Goal: Task Accomplishment & Management: Complete application form

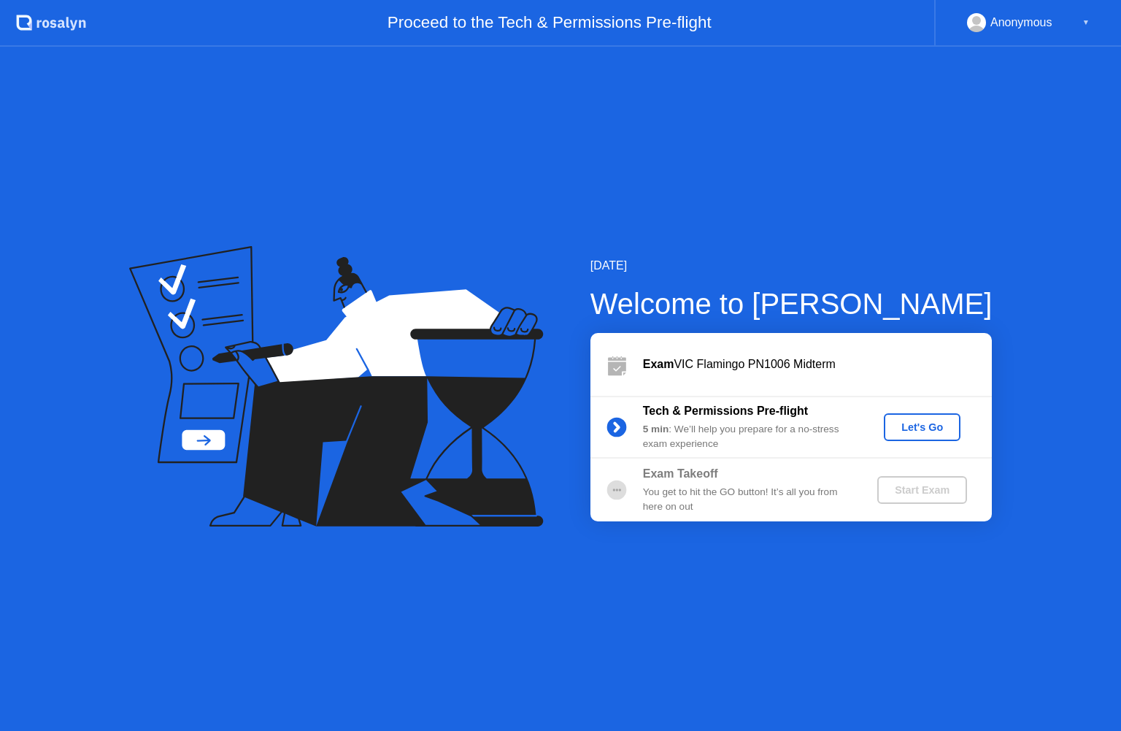
click at [932, 432] on div "Let's Go" at bounding box center [922, 427] width 65 height 12
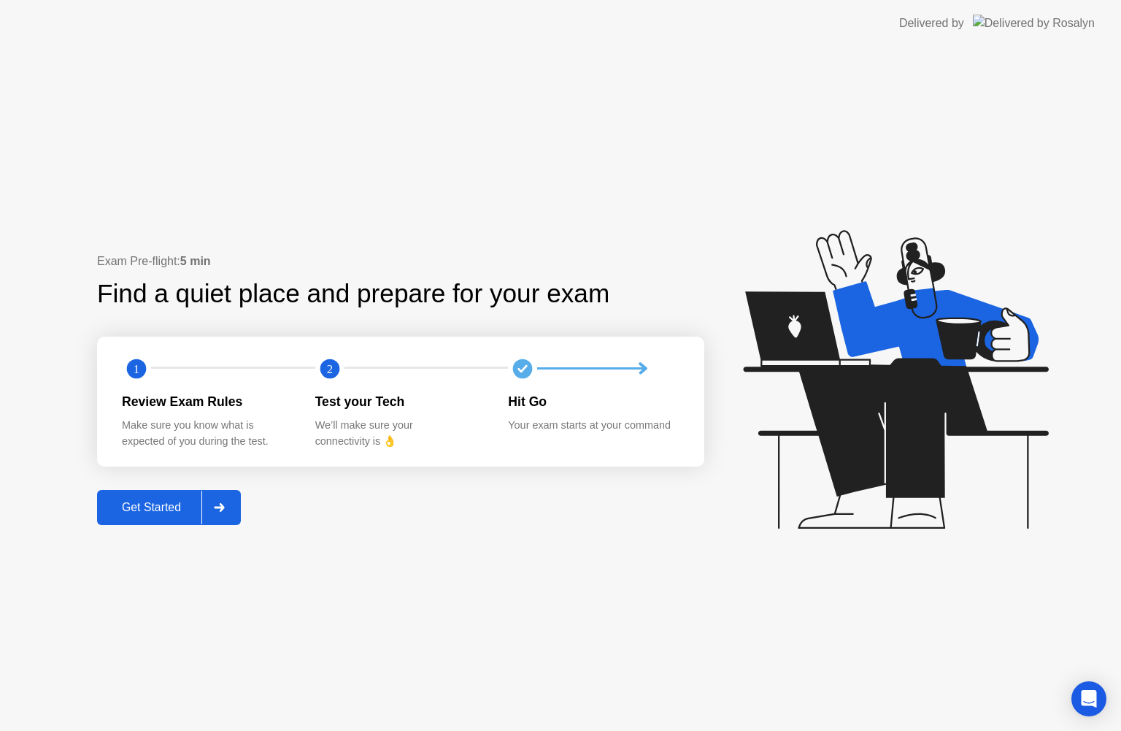
click at [158, 497] on button "Get Started" at bounding box center [169, 507] width 144 height 35
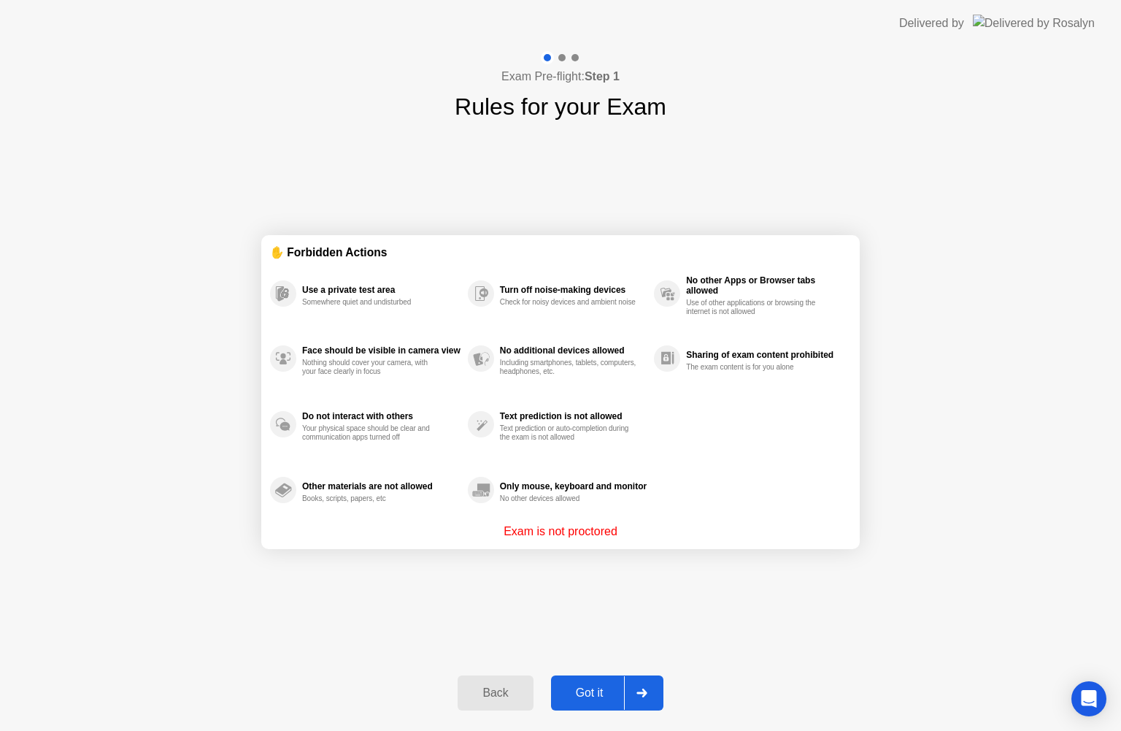
click at [642, 693] on icon at bounding box center [642, 692] width 10 height 9
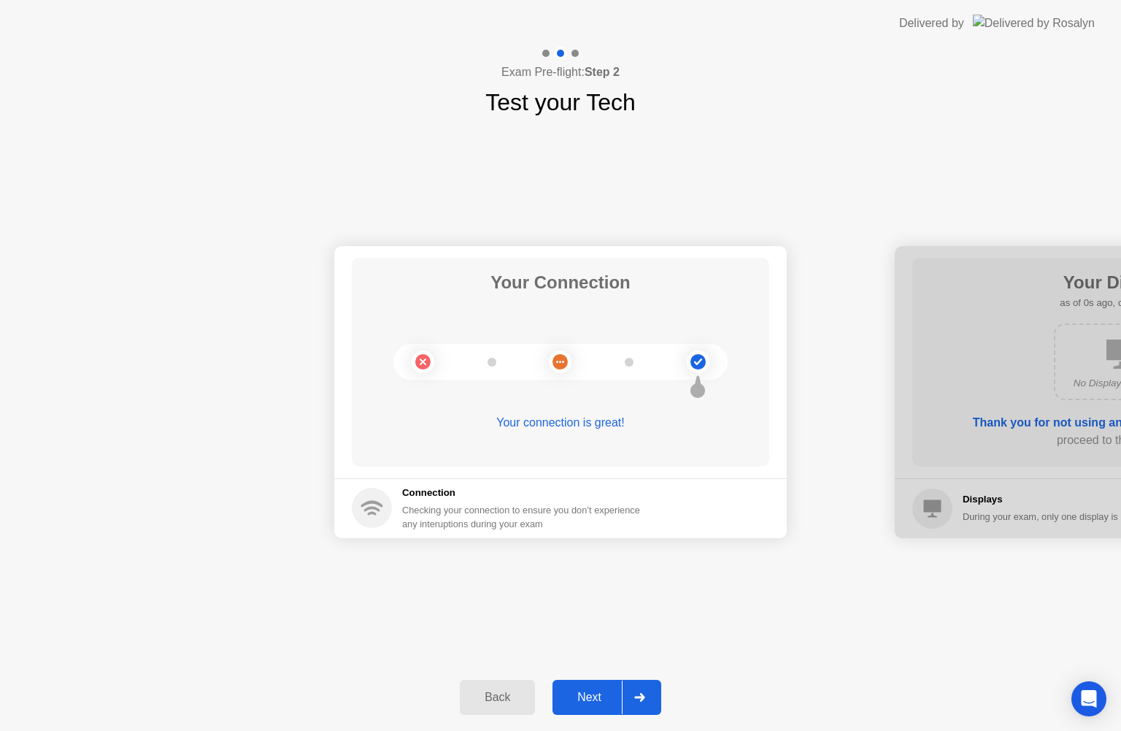
click at [635, 697] on icon at bounding box center [639, 697] width 11 height 9
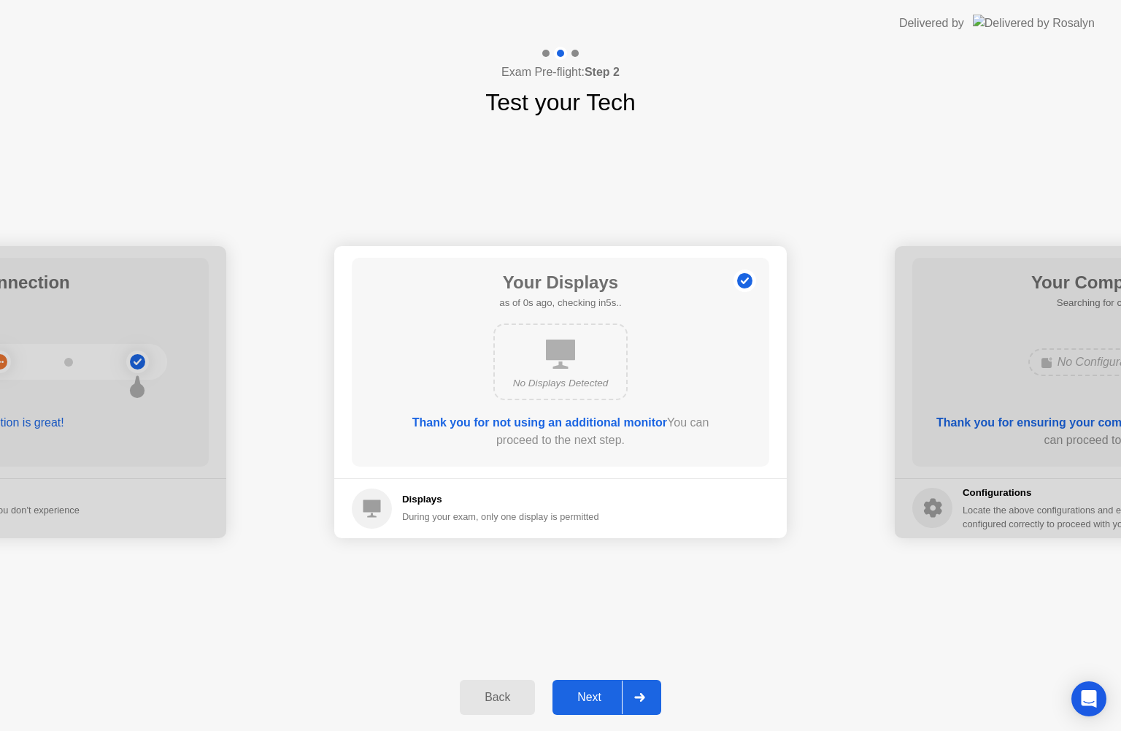
click at [653, 700] on div at bounding box center [639, 697] width 35 height 34
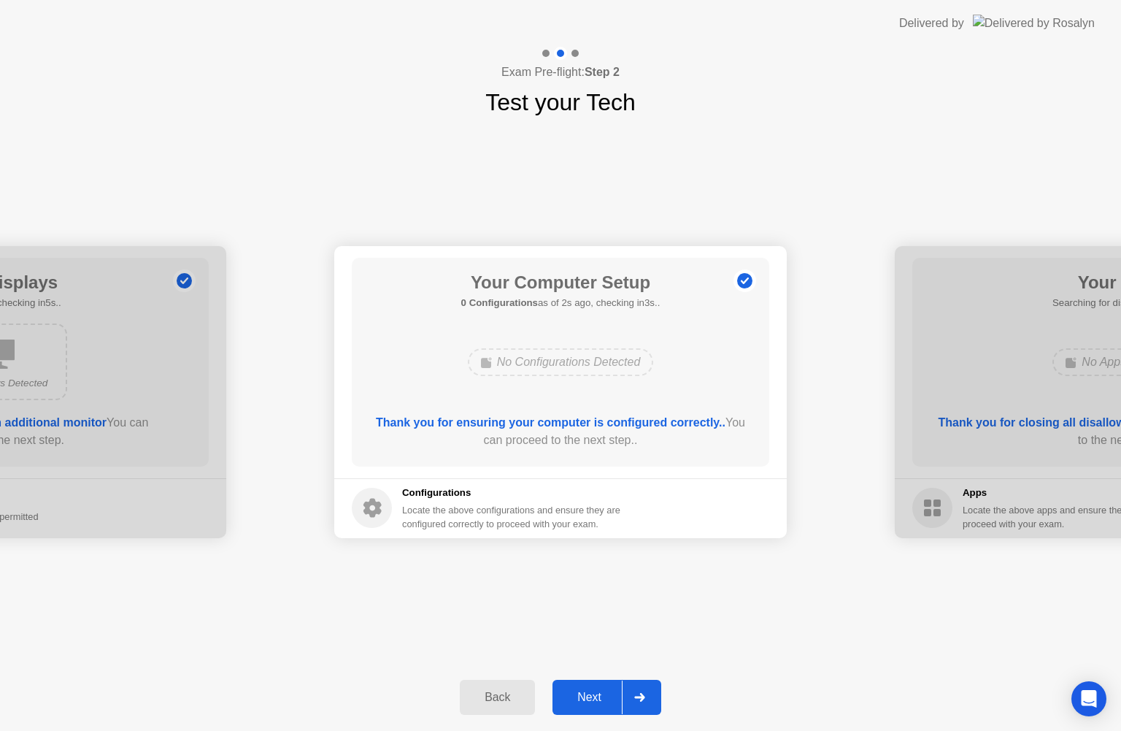
click at [631, 691] on div at bounding box center [639, 697] width 35 height 34
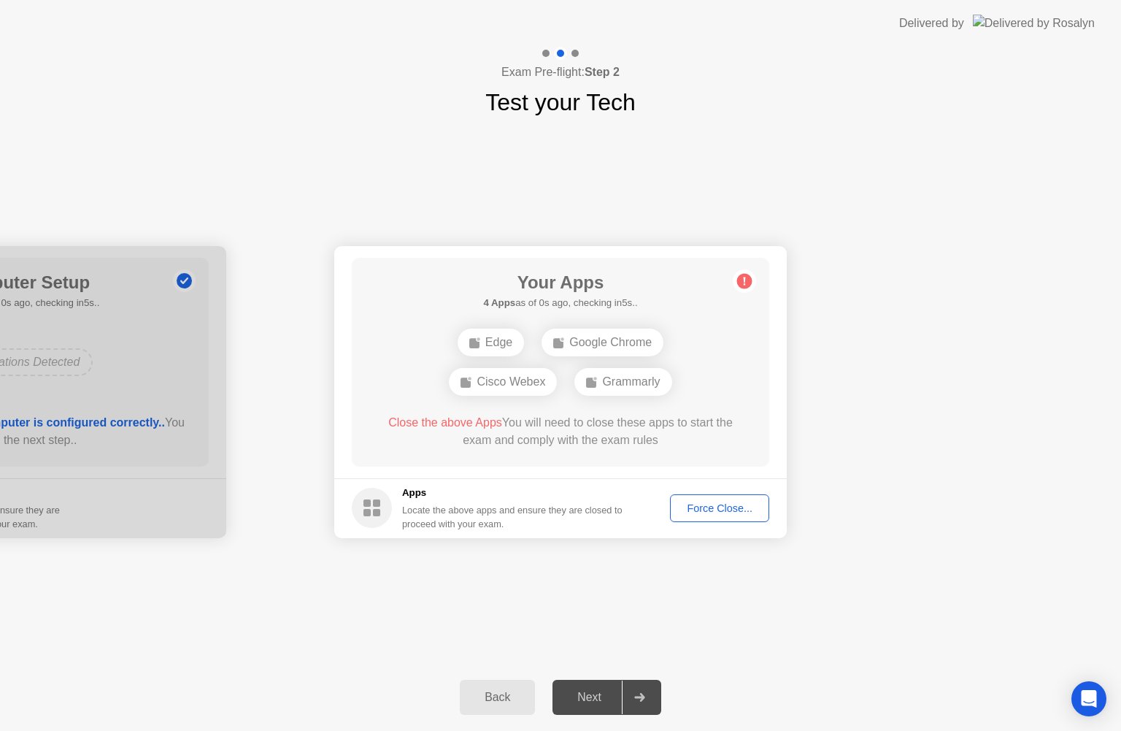
click at [692, 503] on div "Force Close..." at bounding box center [719, 508] width 89 height 12
click at [699, 502] on div "Force Close..." at bounding box center [719, 508] width 89 height 12
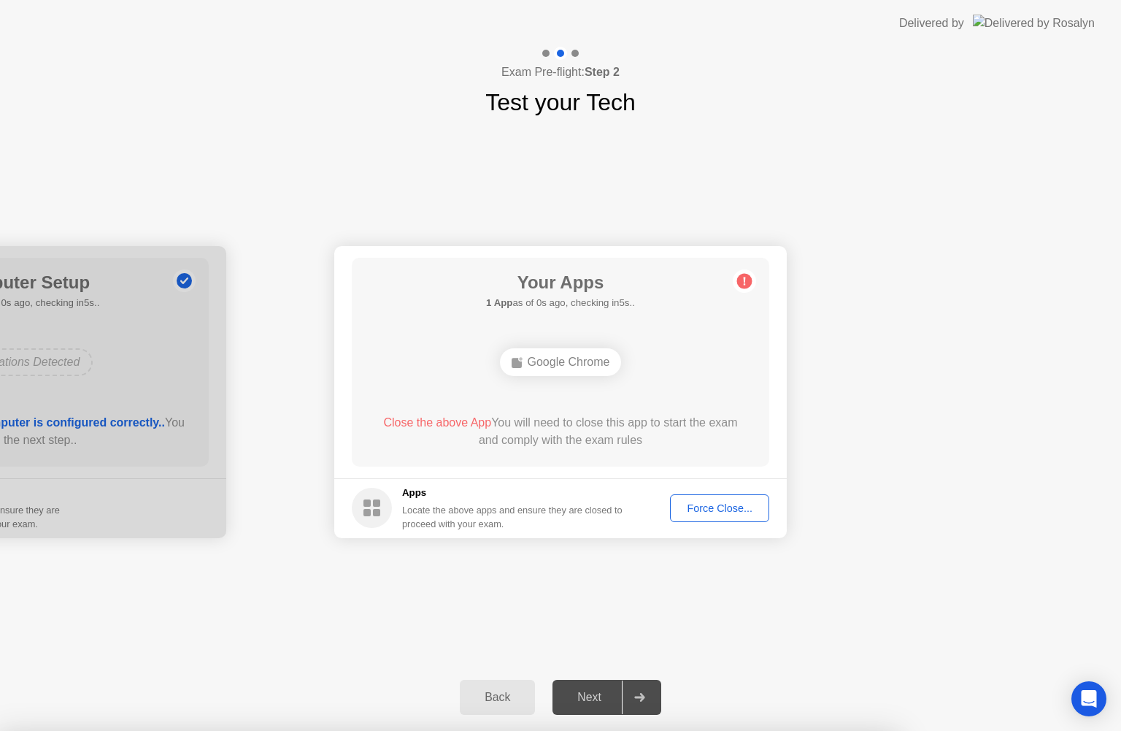
click at [738, 507] on div "Force Close..." at bounding box center [719, 508] width 89 height 12
click at [740, 499] on button "Force Close..." at bounding box center [719, 508] width 99 height 28
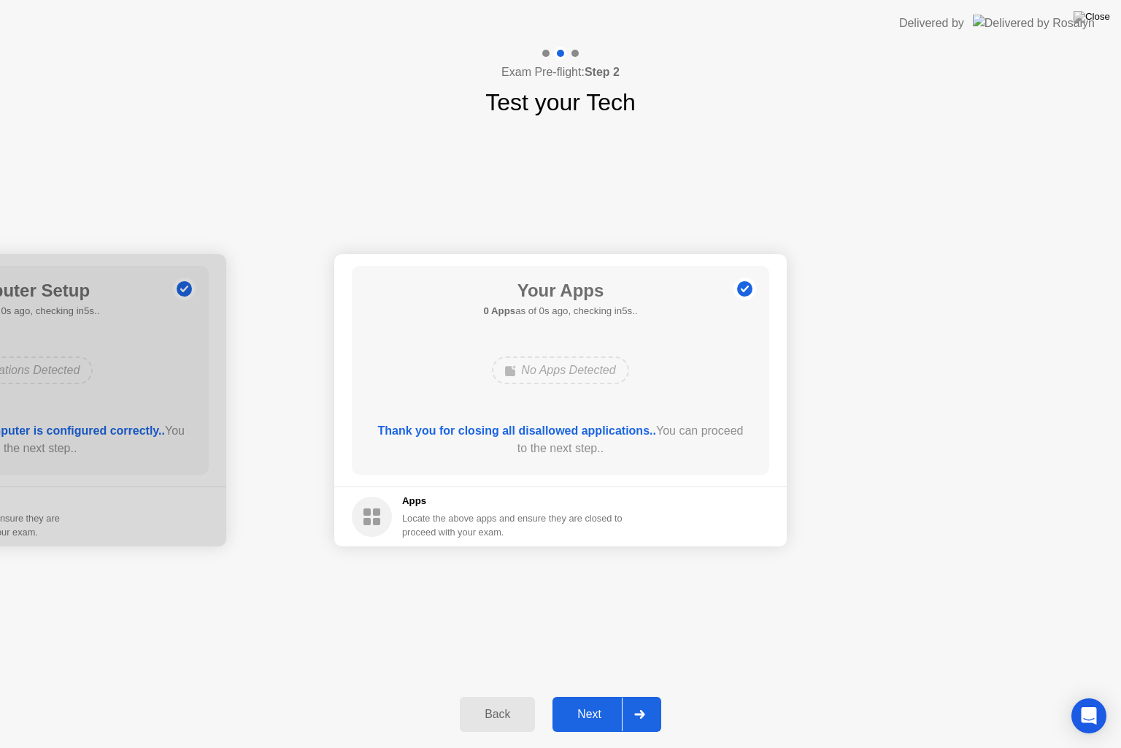
click at [629, 712] on div at bounding box center [639, 714] width 35 height 34
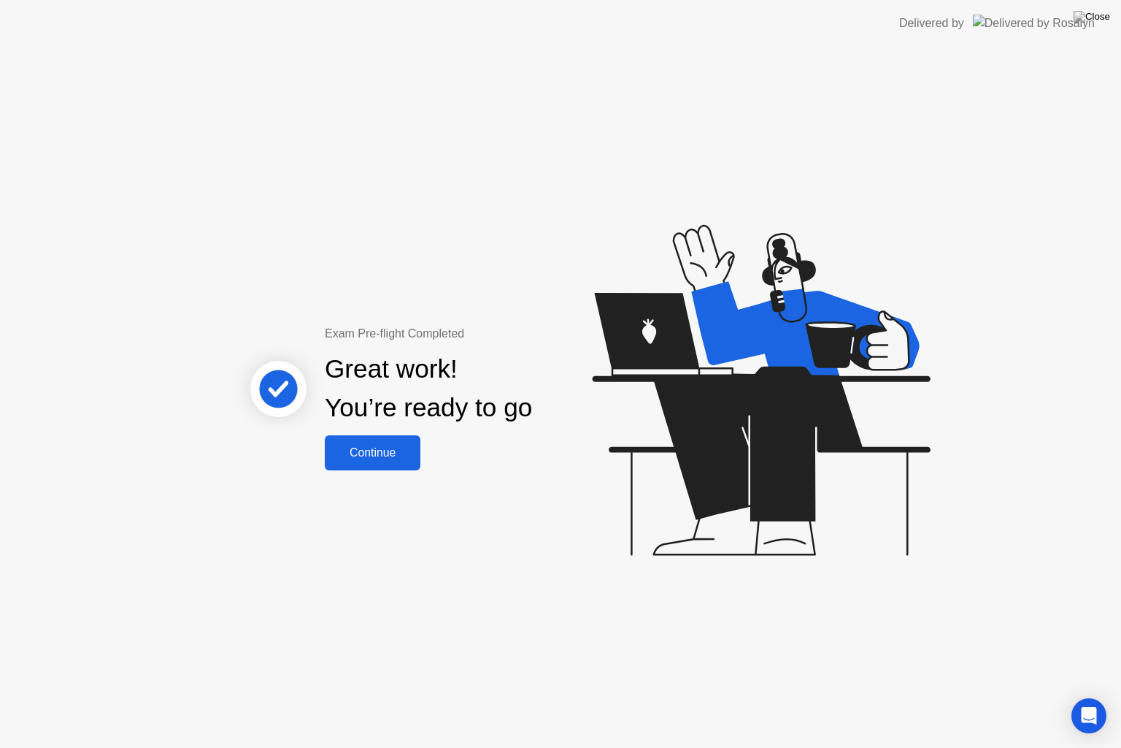
click at [356, 466] on div "Exam Pre-flight Completed Great work! You’re ready to go Continue" at bounding box center [560, 397] width 1121 height 701
click at [370, 450] on div "Continue" at bounding box center [372, 452] width 87 height 13
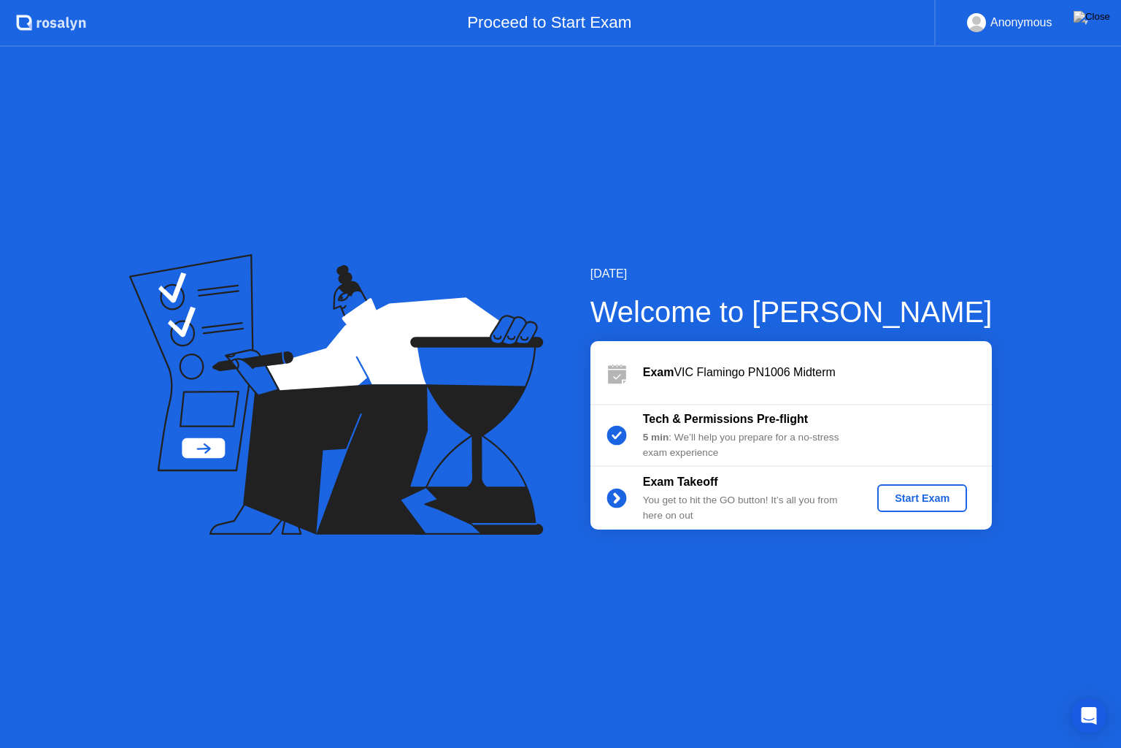
click at [948, 501] on div "Start Exam" at bounding box center [922, 498] width 78 height 12
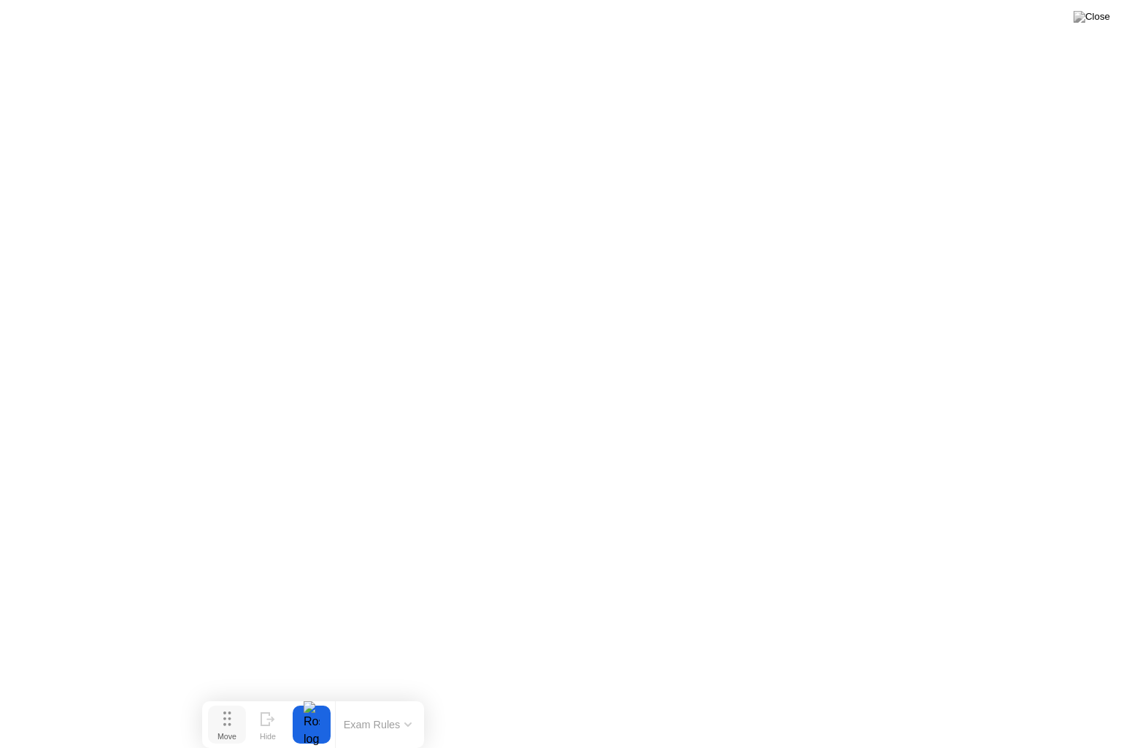
drag, startPoint x: 479, startPoint y: 721, endPoint x: 231, endPoint y: 721, distance: 248.2
click at [231, 721] on icon at bounding box center [227, 718] width 8 height 15
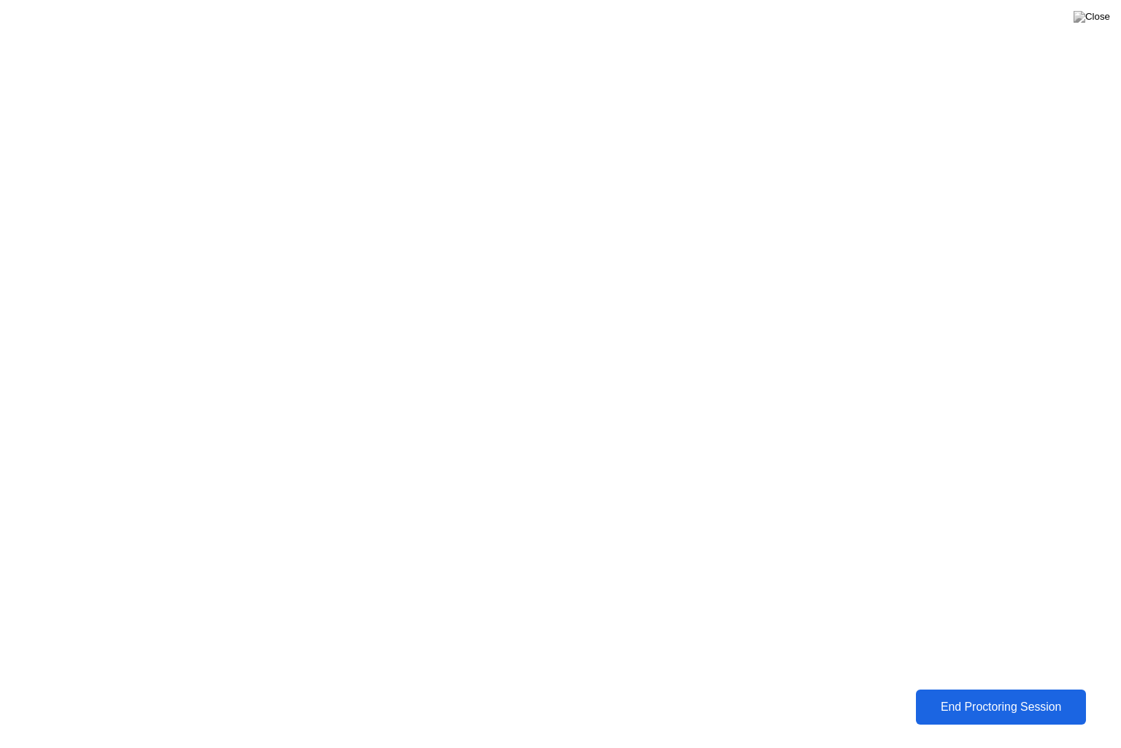
click at [1045, 695] on button "End Proctoring Session" at bounding box center [1001, 706] width 170 height 35
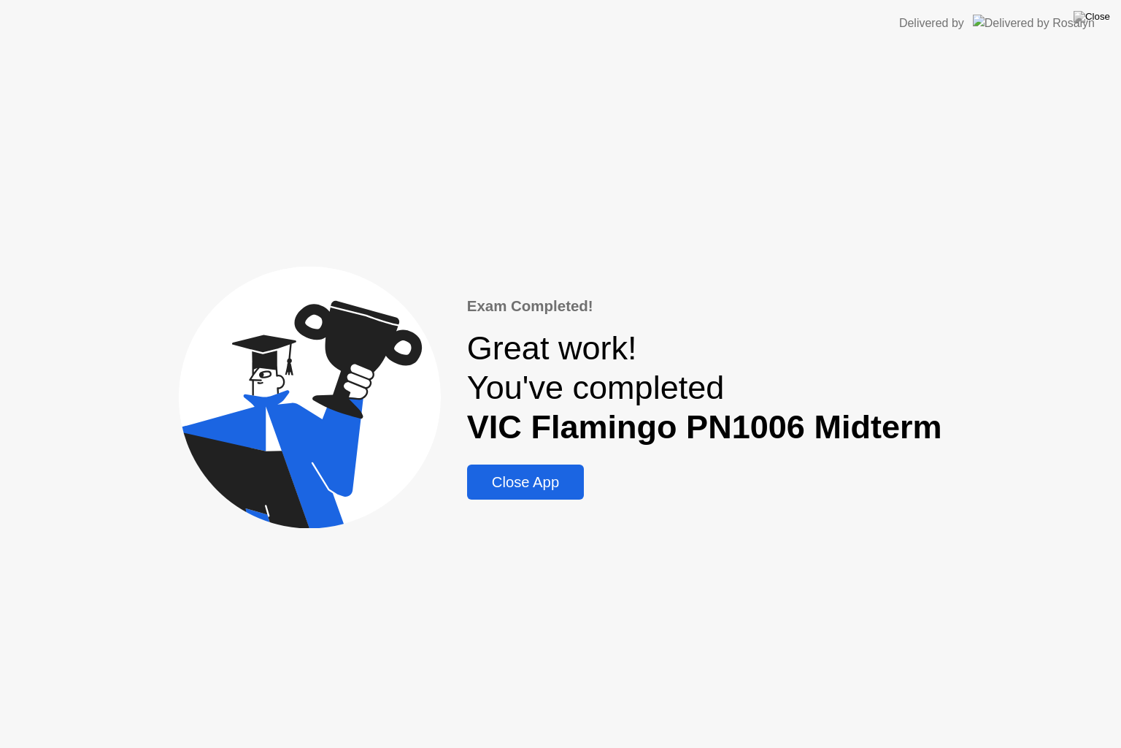
click at [502, 490] on div "Close App" at bounding box center [526, 482] width 108 height 17
